Goal: Information Seeking & Learning: Learn about a topic

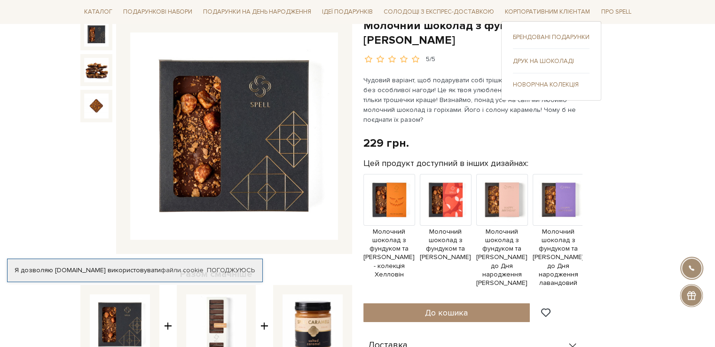
scroll to position [141, 0]
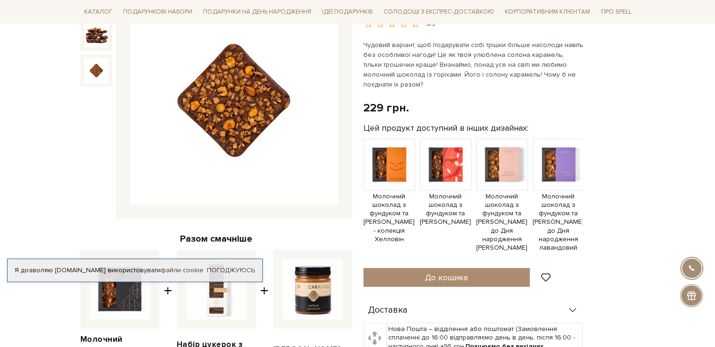
click at [90, 69] on img at bounding box center [96, 70] width 24 height 24
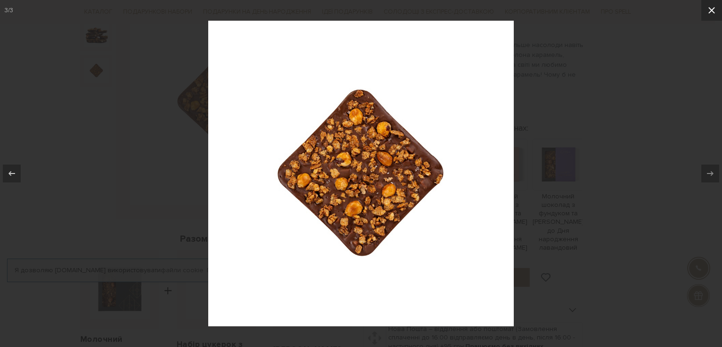
click at [709, 9] on icon at bounding box center [711, 10] width 11 height 11
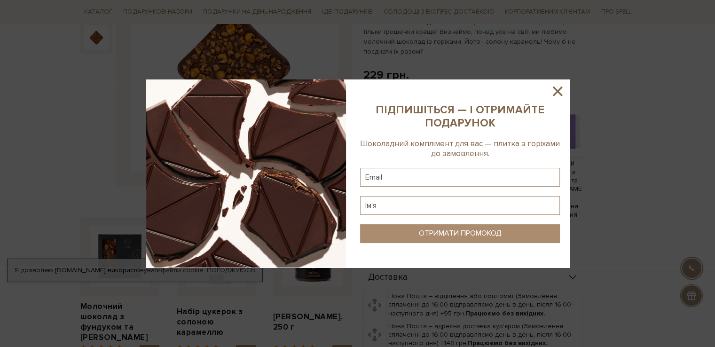
scroll to position [235, 0]
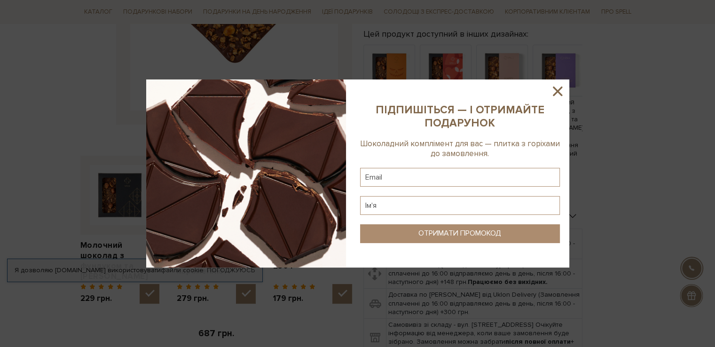
click at [554, 82] on sys-column-static at bounding box center [460, 173] width 219 height 188
click at [555, 86] on icon at bounding box center [558, 91] width 16 height 16
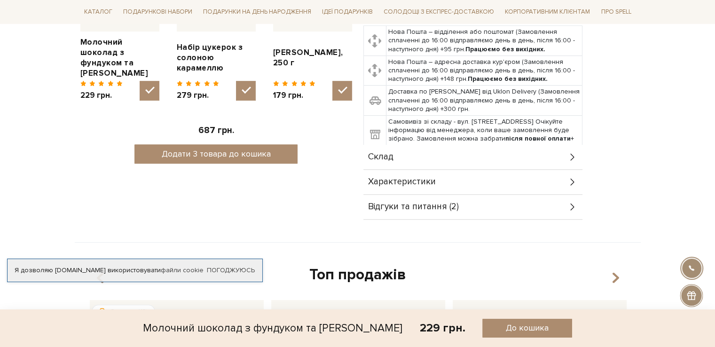
scroll to position [564, 0]
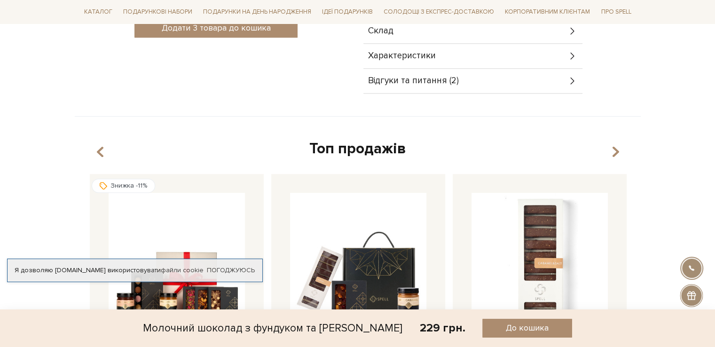
click at [490, 53] on div "Характеристики" at bounding box center [472, 56] width 219 height 24
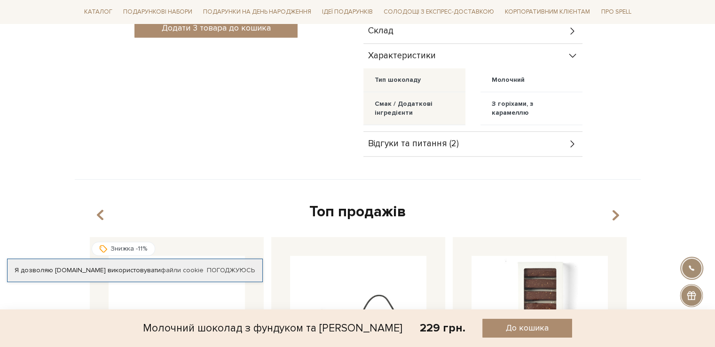
click at [489, 53] on div "Характеристики" at bounding box center [472, 56] width 219 height 24
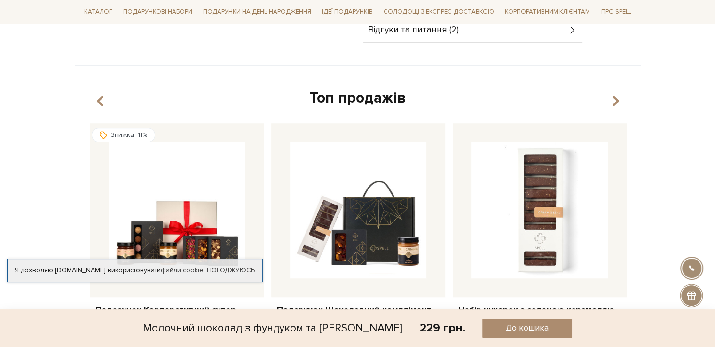
scroll to position [611, 0]
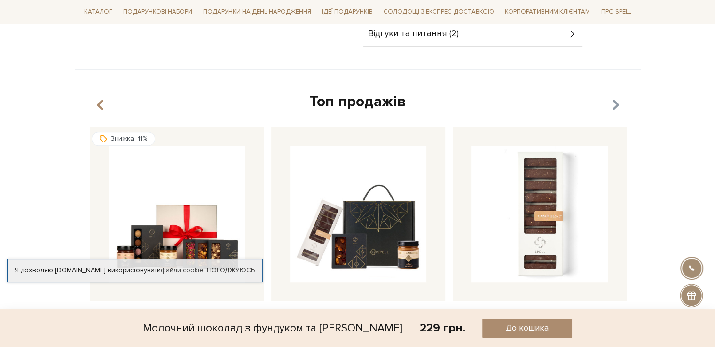
click at [614, 105] on icon "button" at bounding box center [615, 105] width 8 height 16
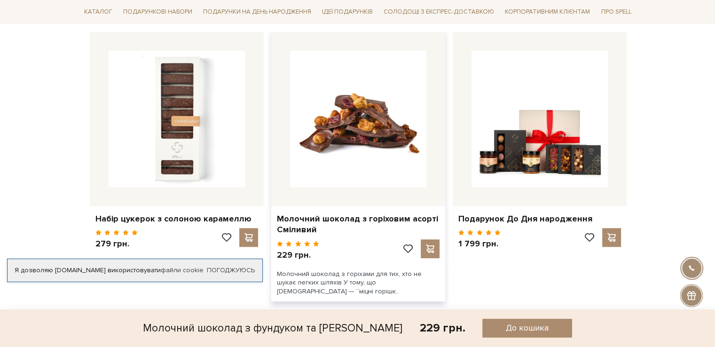
scroll to position [705, 0]
